Goal: Task Accomplishment & Management: Complete application form

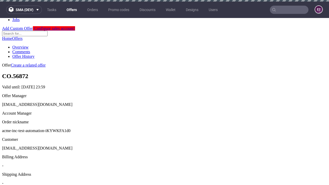
scroll to position [2, 0]
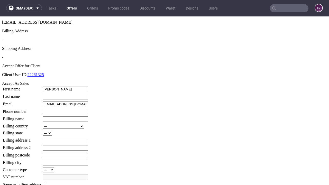
type input "Heidi"
type input "Gislason"
type input "1509813888"
type input "Carmella_Koss"
select select "13"
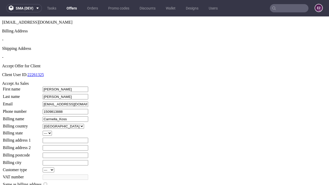
type input "Carmella_Koss"
type input "6 Rasheed Lea"
select select "132"
type input "BA6 2SX"
type input "Smithamwood"
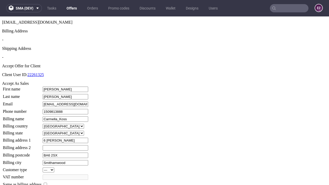
click at [47, 183] on input "checkbox" at bounding box center [45, 184] width 3 height 3
checkbox input "true"
type input "Carmella_Koss"
select select "13"
type input "6 Rasheed Lea"
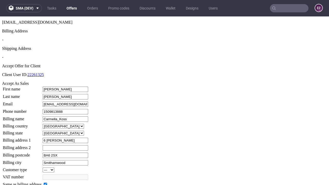
type input "BA6 2SX"
type input "Smithamwood"
select select "132"
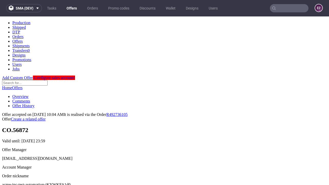
scroll to position [0, 0]
